Goal: Task Accomplishment & Management: Complete application form

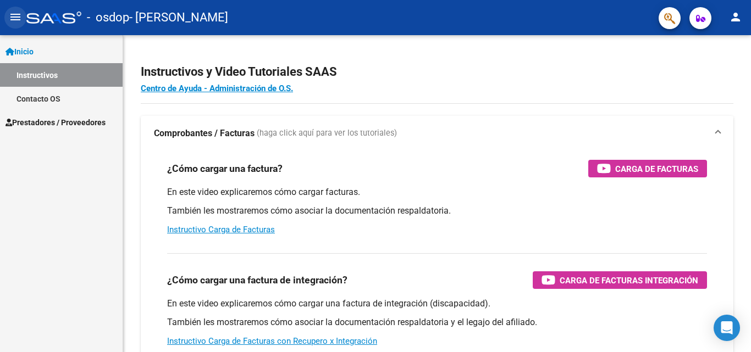
click at [17, 17] on mat-icon "menu" at bounding box center [15, 16] width 13 height 13
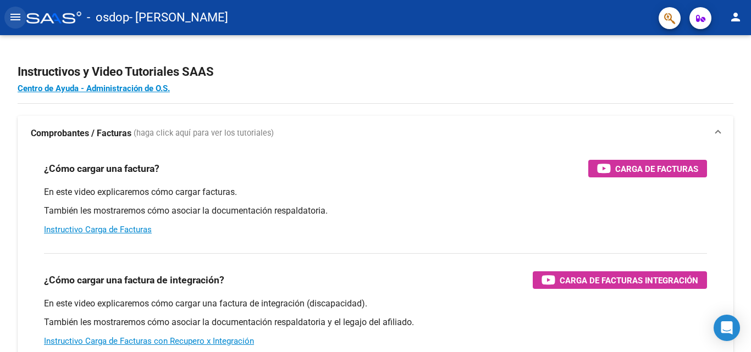
click at [17, 17] on mat-icon "menu" at bounding box center [15, 16] width 13 height 13
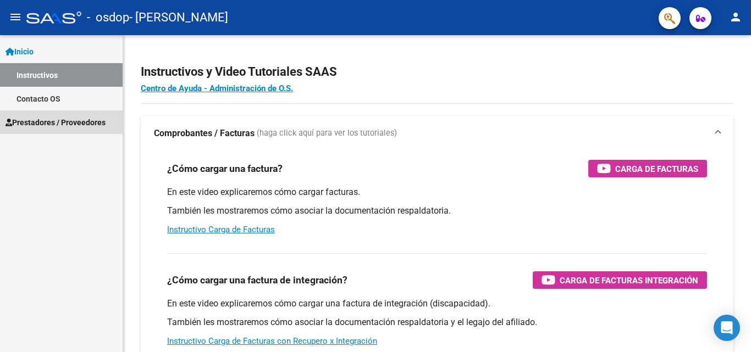
drag, startPoint x: 25, startPoint y: 119, endPoint x: 38, endPoint y: 172, distance: 54.3
click at [25, 120] on span "Prestadores / Proveedores" at bounding box center [55, 123] width 100 height 12
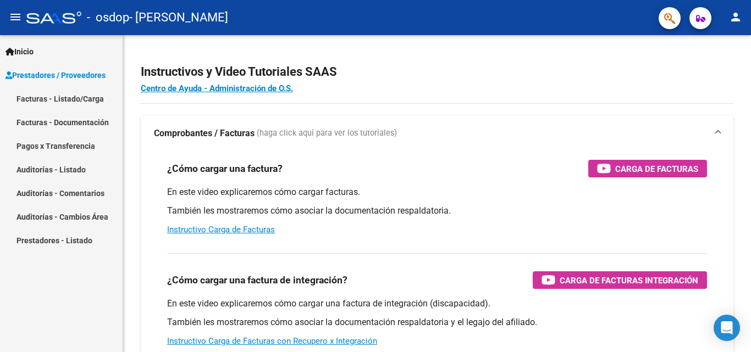
click at [62, 101] on link "Facturas - Listado/Carga" at bounding box center [61, 99] width 123 height 24
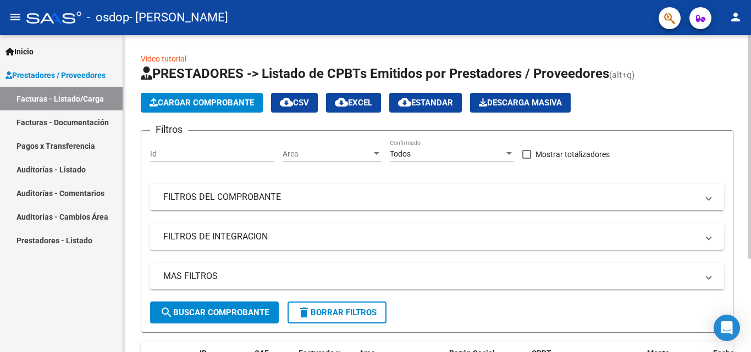
click at [195, 107] on span "Cargar Comprobante" at bounding box center [202, 103] width 104 height 10
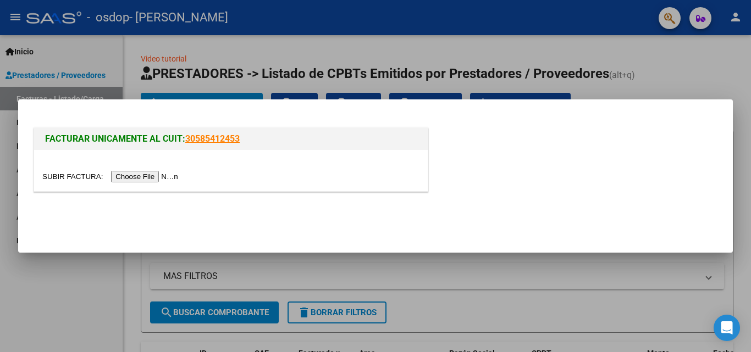
click at [150, 174] on input "file" at bounding box center [111, 177] width 139 height 12
click at [134, 174] on input "file" at bounding box center [111, 177] width 139 height 12
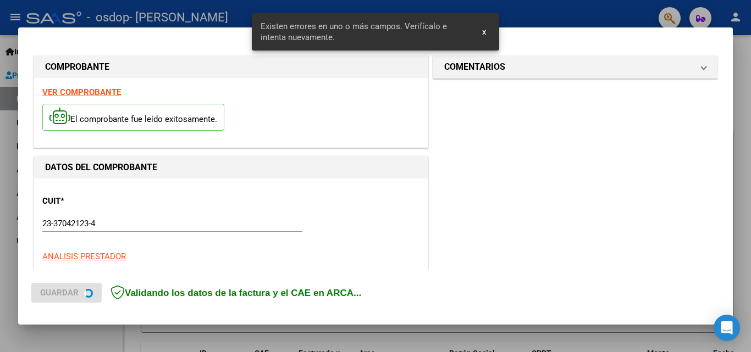
scroll to position [268, 0]
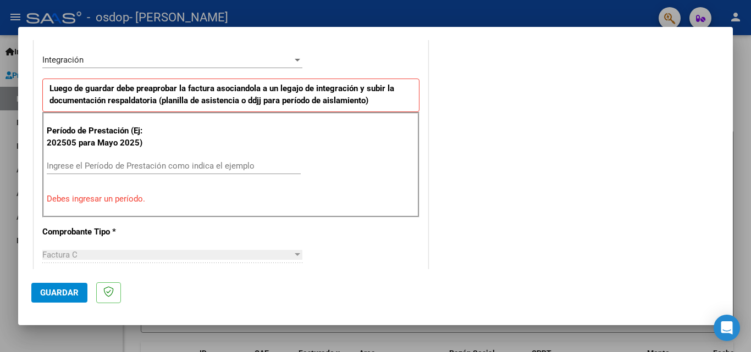
click at [723, 0] on div at bounding box center [375, 176] width 751 height 352
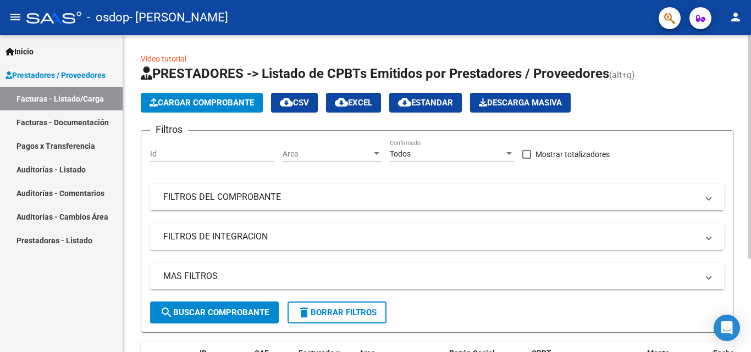
click at [235, 96] on button "Cargar Comprobante" at bounding box center [202, 103] width 122 height 20
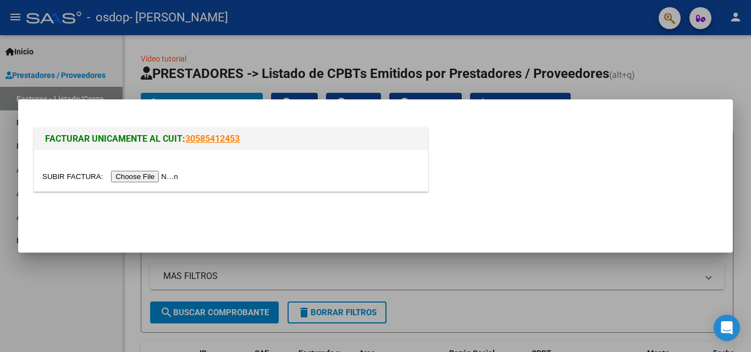
click at [173, 175] on input "file" at bounding box center [111, 177] width 139 height 12
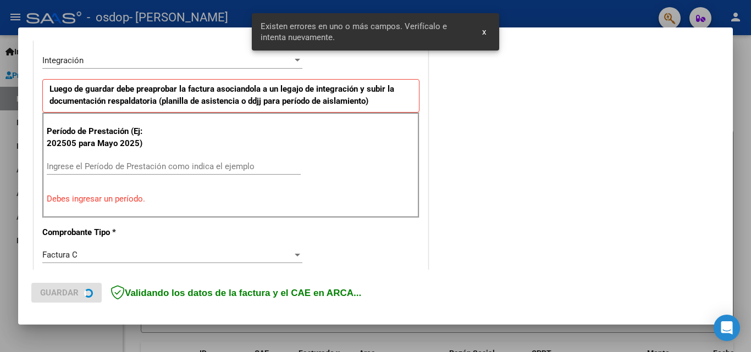
scroll to position [269, 0]
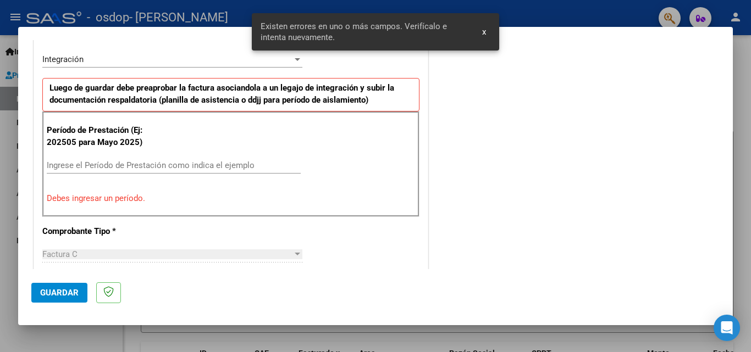
click at [146, 161] on input "Ingrese el Período de Prestación como indica el ejemplo" at bounding box center [174, 166] width 254 height 10
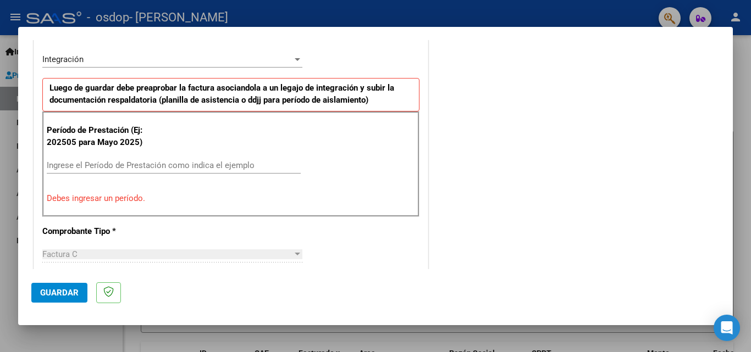
click at [105, 179] on div "Ingrese el Período de Prestación como indica el ejemplo" at bounding box center [174, 170] width 254 height 27
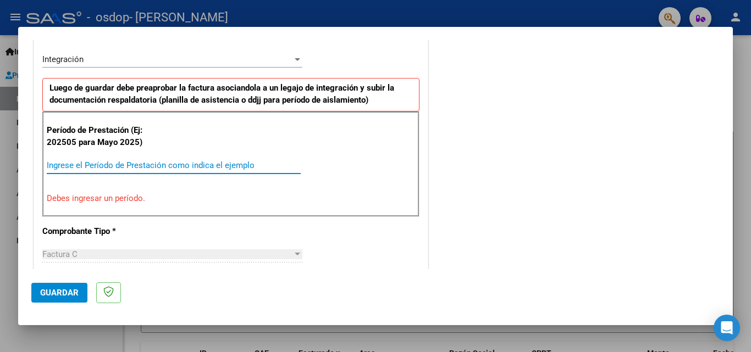
click at [105, 163] on input "Ingrese el Período de Prestación como indica el ejemplo" at bounding box center [174, 166] width 254 height 10
click at [110, 166] on input "Ingrese el Período de Prestación como indica el ejemplo" at bounding box center [174, 166] width 254 height 10
type input "2"
click at [105, 252] on div "Factura C" at bounding box center [167, 255] width 250 height 10
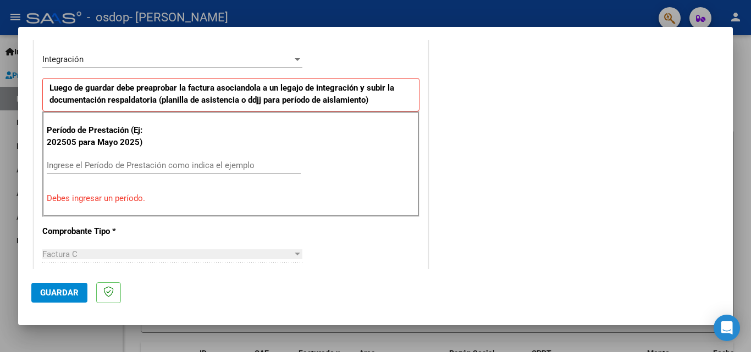
click at [65, 296] on span "Guardar" at bounding box center [59, 293] width 38 height 10
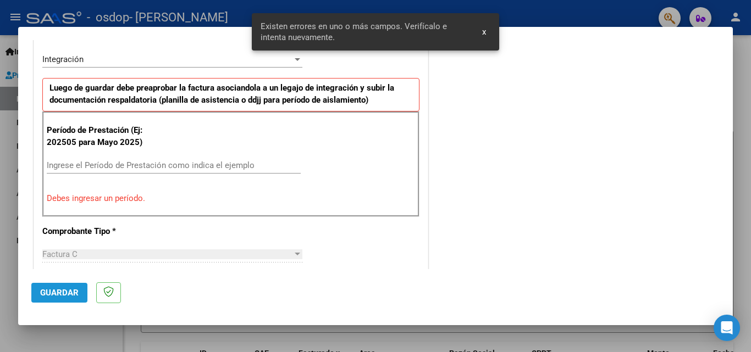
scroll to position [268, 0]
click at [479, 34] on button "x" at bounding box center [483, 32] width 21 height 20
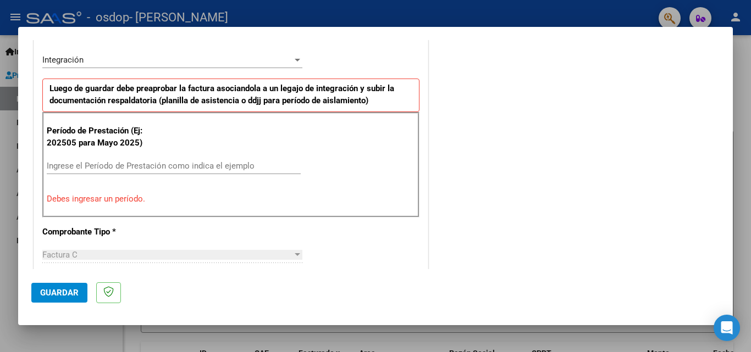
click at [126, 159] on div "Ingrese el Período de Prestación como indica el ejemplo" at bounding box center [174, 166] width 254 height 16
click at [121, 173] on div "Ingrese el Período de Prestación como indica el ejemplo" at bounding box center [174, 166] width 254 height 16
click at [82, 255] on div "Factura C" at bounding box center [167, 255] width 250 height 10
click at [66, 301] on button "Guardar" at bounding box center [59, 293] width 56 height 20
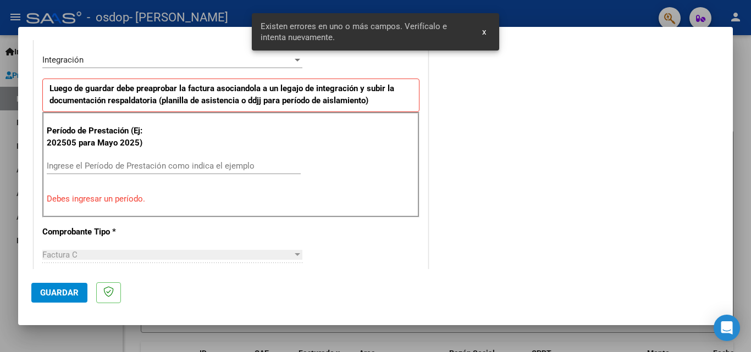
click at [174, 163] on input "Ingrese el Período de Prestación como indica el ejemplo" at bounding box center [174, 166] width 254 height 10
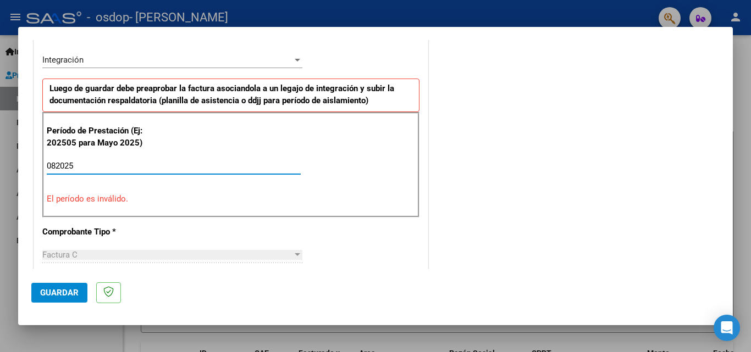
type input "082025"
click at [48, 294] on span "Guardar" at bounding box center [59, 293] width 38 height 10
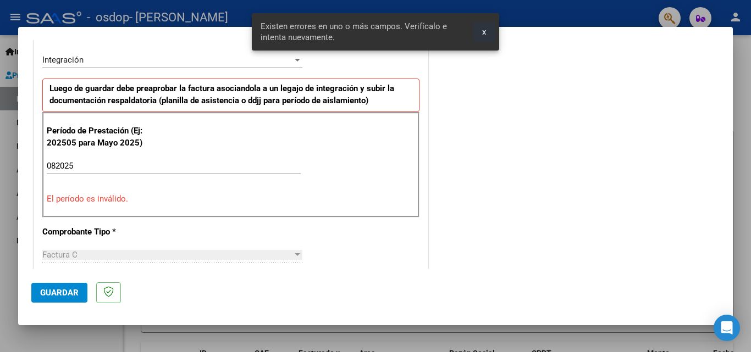
click at [487, 30] on button "x" at bounding box center [483, 32] width 21 height 20
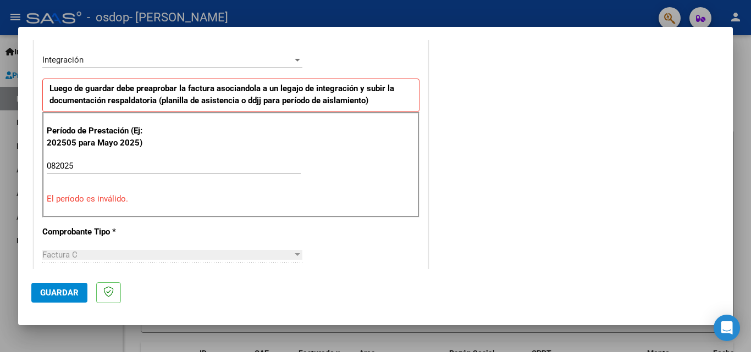
click at [10, 158] on div at bounding box center [375, 176] width 751 height 352
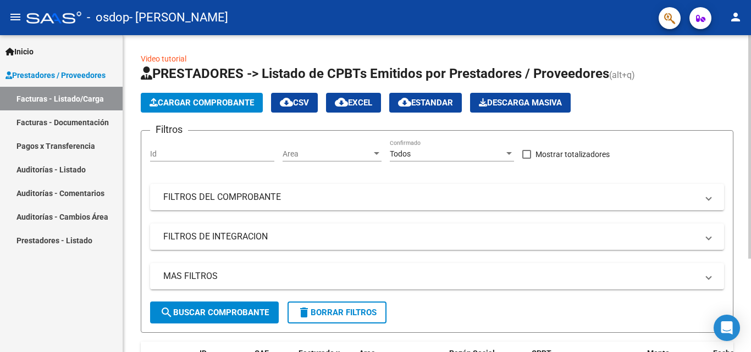
click at [192, 103] on span "Cargar Comprobante" at bounding box center [202, 103] width 104 height 10
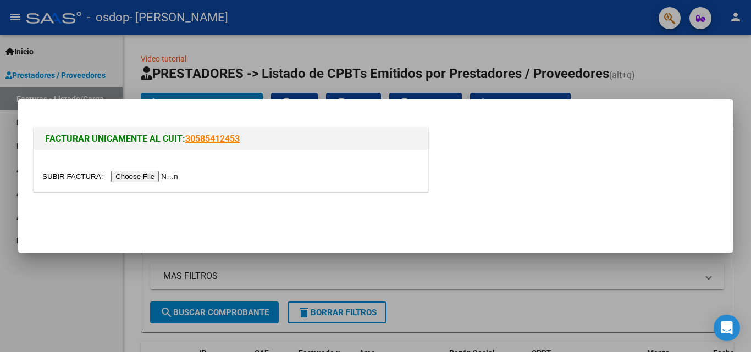
click at [170, 172] on input "file" at bounding box center [111, 177] width 139 height 12
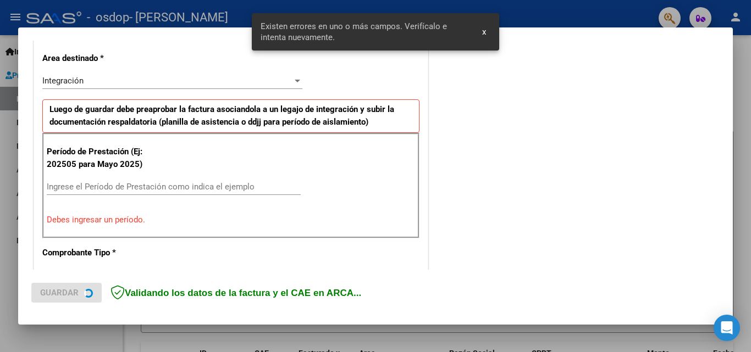
scroll to position [269, 0]
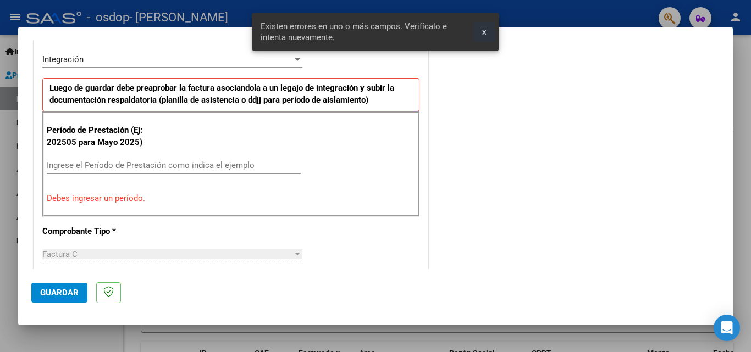
click at [484, 27] on span "x" at bounding box center [484, 32] width 4 height 10
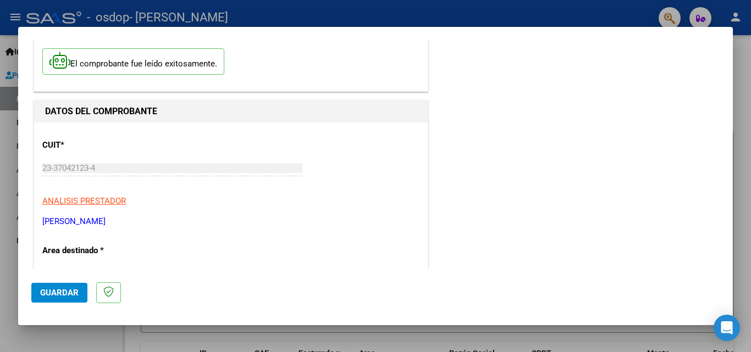
scroll to position [110, 0]
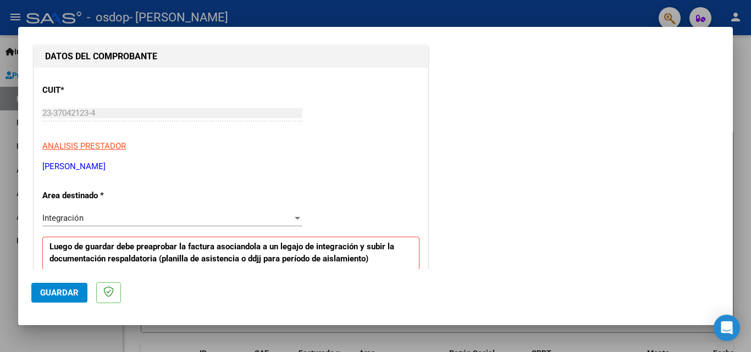
click at [92, 214] on div "Integración" at bounding box center [167, 218] width 250 height 10
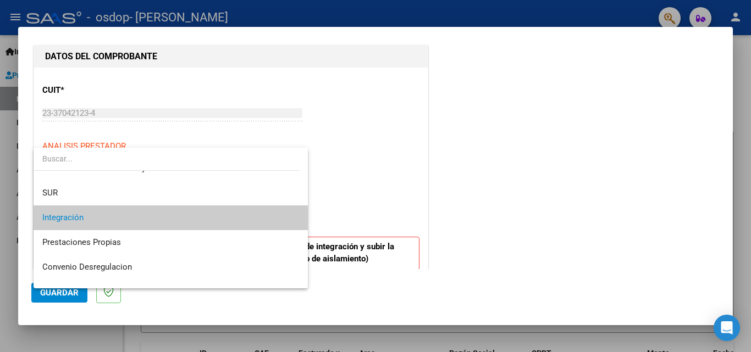
scroll to position [82, 0]
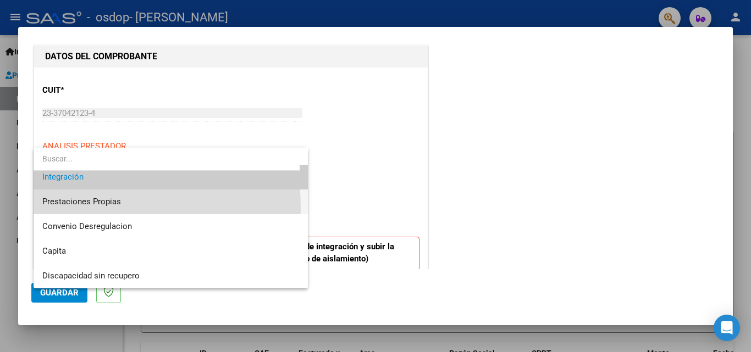
click at [85, 208] on span "Prestaciones Propias" at bounding box center [170, 202] width 257 height 25
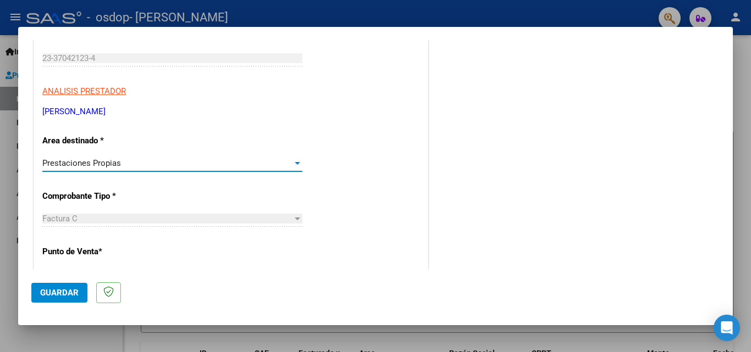
scroll to position [220, 0]
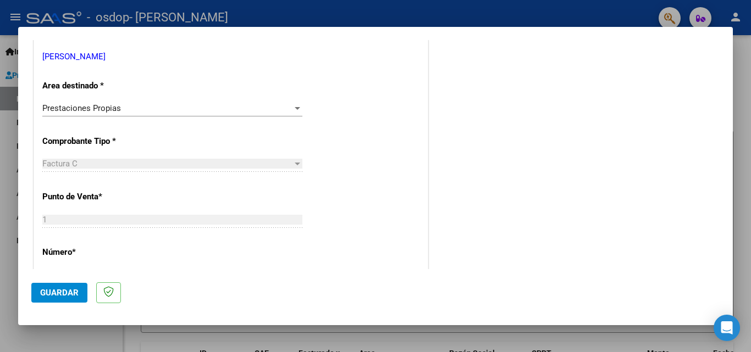
click at [83, 214] on div "1 Ingresar el Nro." at bounding box center [172, 220] width 260 height 16
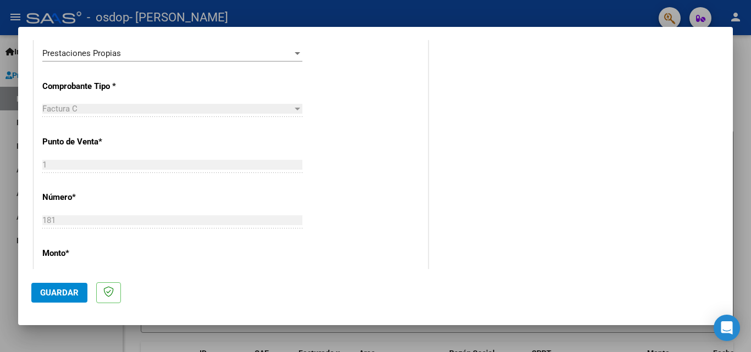
scroll to position [330, 0]
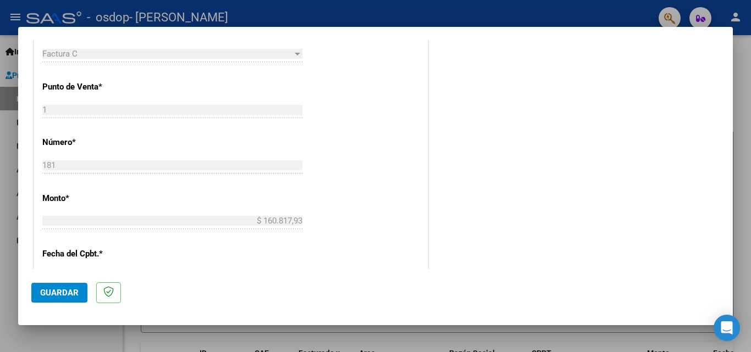
click at [74, 211] on div "CUIT * 23-37042123-4 Ingresar CUIT ANALISIS PRESTADOR [PERSON_NAME] Area destin…" at bounding box center [231, 206] width 394 height 717
click at [69, 213] on div "$ 160.817,93 Ingresar el monto" at bounding box center [172, 221] width 260 height 16
click at [48, 201] on p "Monto *" at bounding box center [98, 198] width 113 height 13
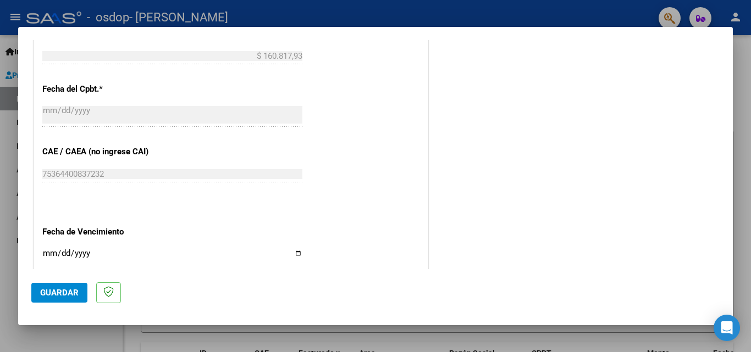
scroll to position [550, 0]
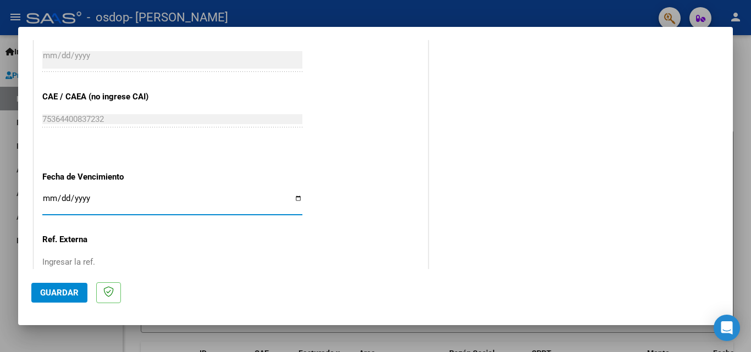
click at [46, 197] on input "Ingresar la fecha" at bounding box center [172, 203] width 260 height 18
type input "[DATE]"
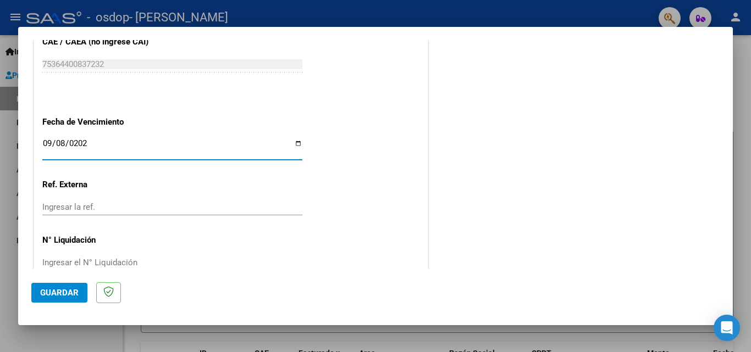
scroll to position [628, 0]
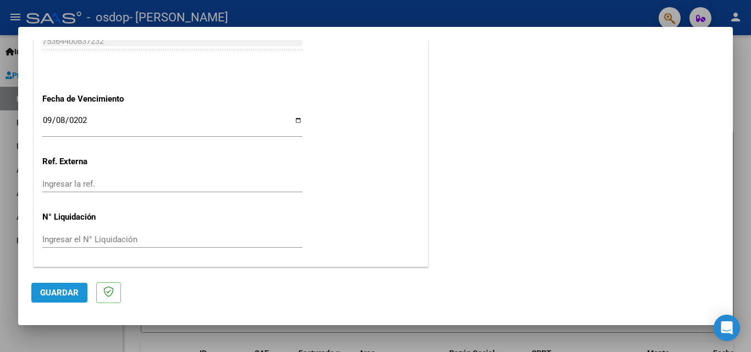
click at [56, 289] on span "Guardar" at bounding box center [59, 293] width 38 height 10
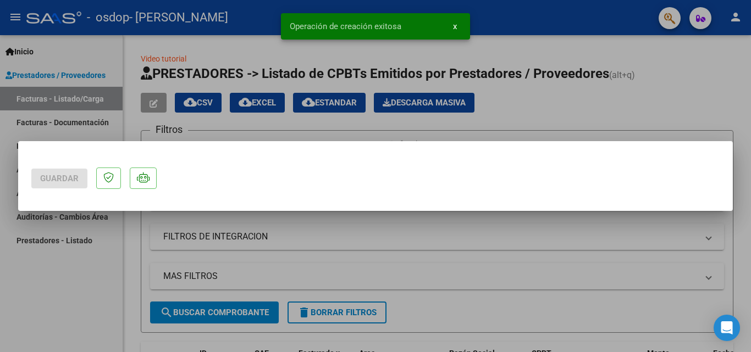
scroll to position [0, 0]
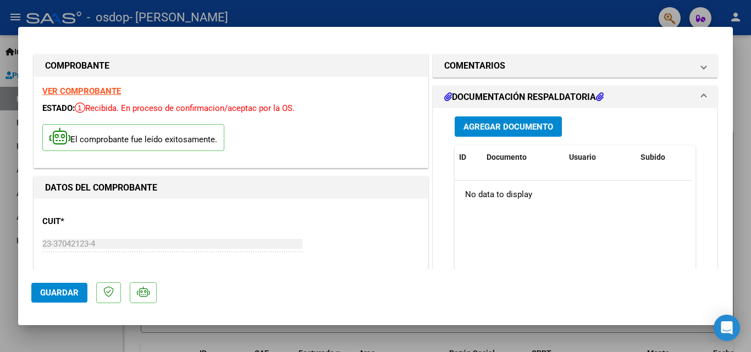
click at [464, 124] on span "Agregar Documento" at bounding box center [508, 127] width 90 height 10
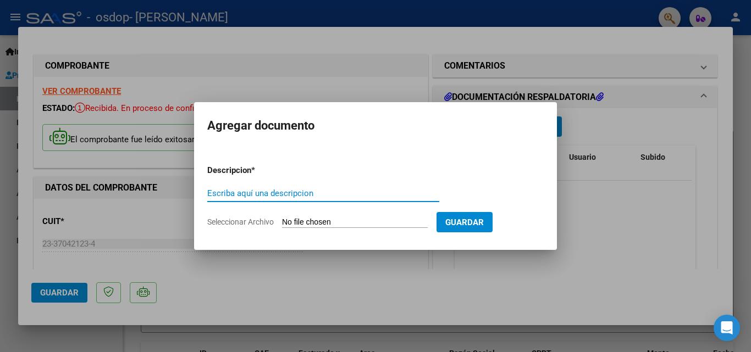
click at [570, 237] on div at bounding box center [375, 176] width 751 height 352
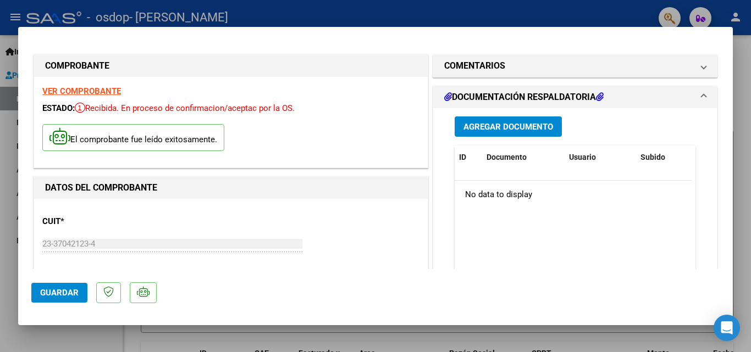
click at [498, 126] on span "Agregar Documento" at bounding box center [508, 127] width 90 height 10
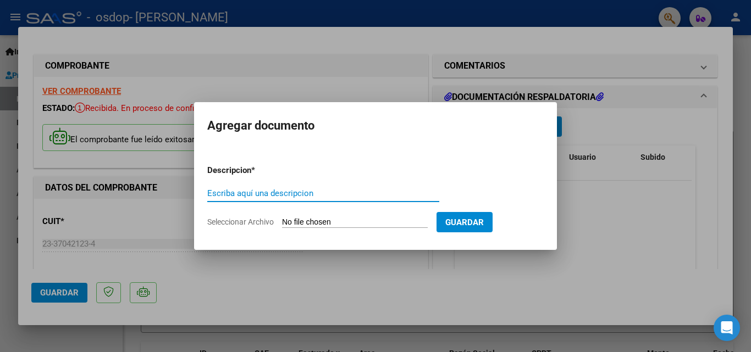
click at [350, 219] on input "Seleccionar Archivo" at bounding box center [355, 223] width 146 height 10
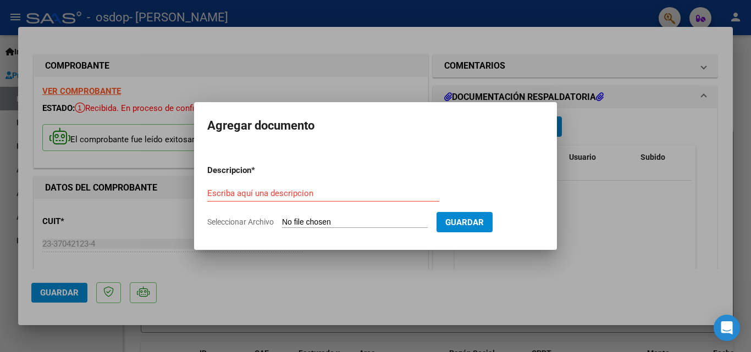
type input "C:\fakepath\asistencia [PERSON_NAME] [DATE].jpeg"
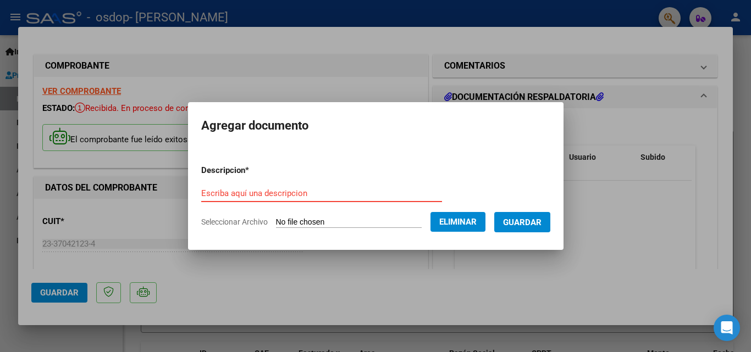
click at [250, 195] on input "Escriba aquí una descripcion" at bounding box center [321, 194] width 241 height 10
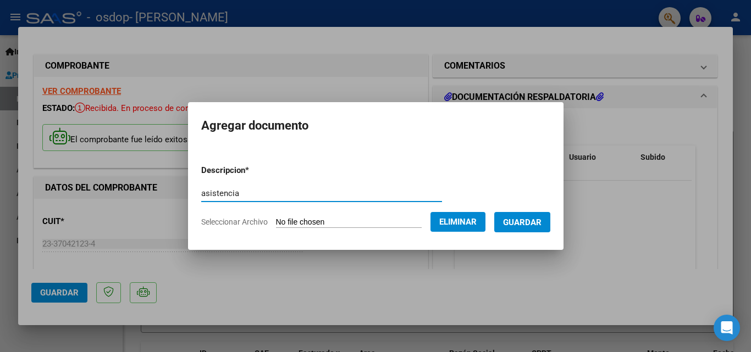
click at [242, 195] on input "asistencia" at bounding box center [321, 194] width 241 height 10
type input "asistencia"
click at [542, 219] on span "Guardar" at bounding box center [522, 223] width 38 height 10
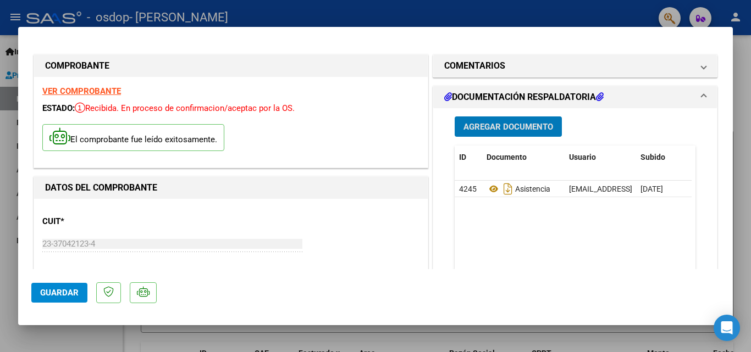
click at [42, 295] on span "Guardar" at bounding box center [59, 293] width 38 height 10
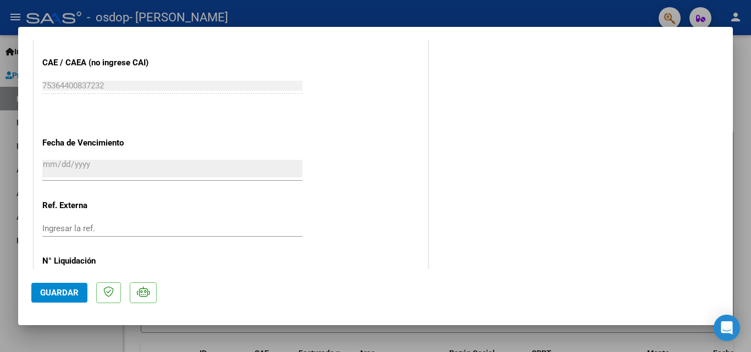
scroll to position [649, 0]
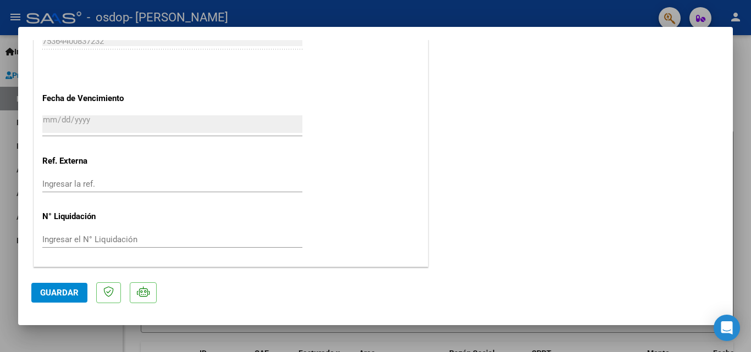
click at [738, 89] on div at bounding box center [375, 176] width 751 height 352
type input "$ 0,00"
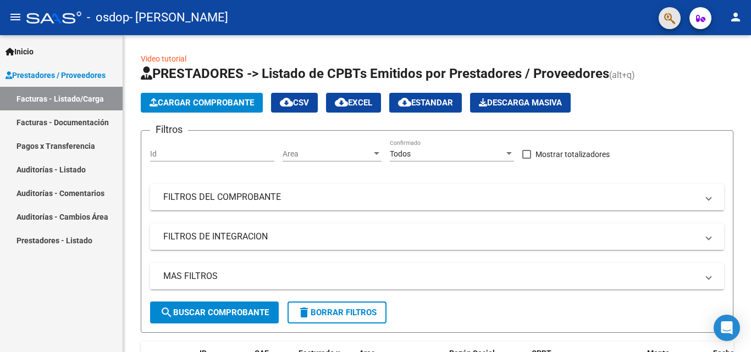
click at [662, 22] on button "button" at bounding box center [670, 18] width 22 height 22
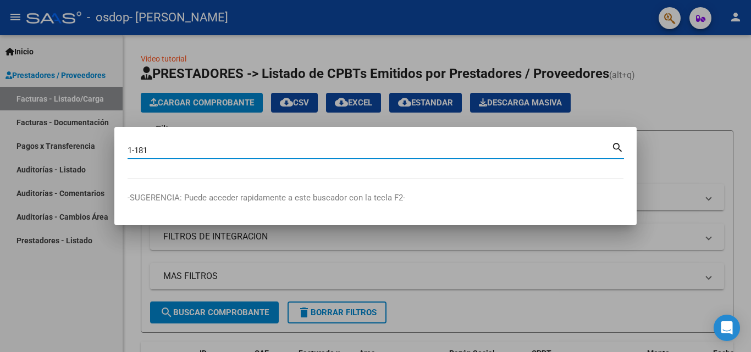
type input "1-181"
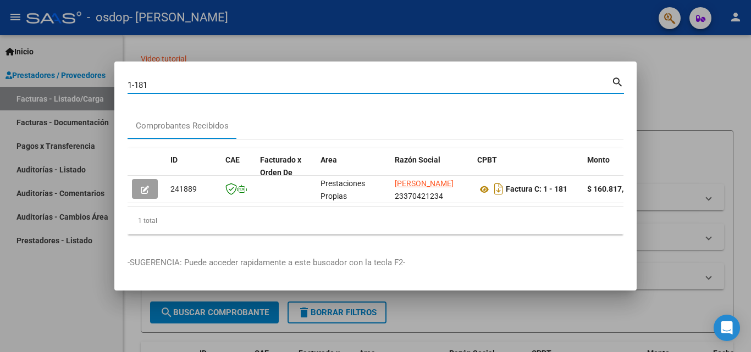
click at [710, 60] on div at bounding box center [375, 176] width 751 height 352
